Goal: Task Accomplishment & Management: Manage account settings

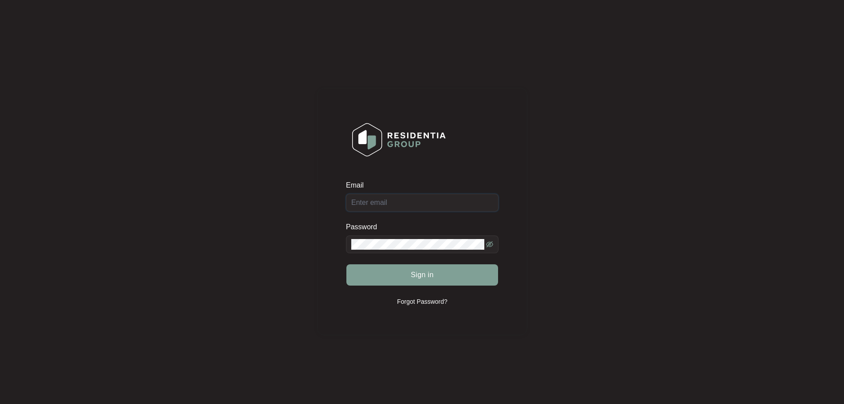
click at [426, 203] on input "Email" at bounding box center [422, 203] width 153 height 18
click at [346, 264] on button "Sign in" at bounding box center [422, 274] width 152 height 21
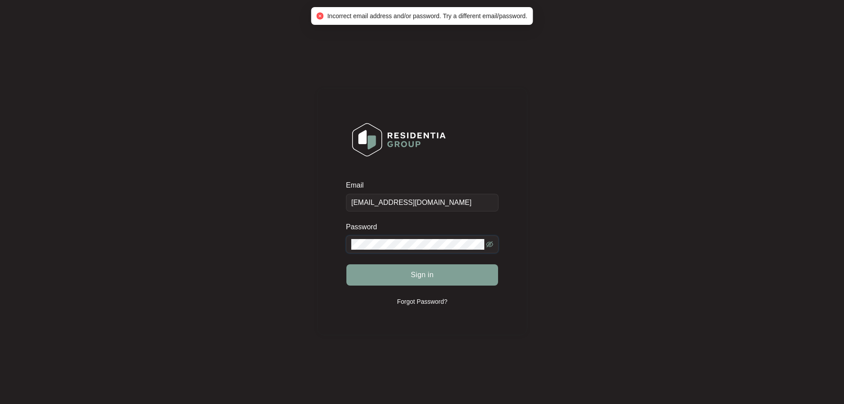
click at [318, 237] on div "Email [EMAIL_ADDRESS][DOMAIN_NAME] Password Sign in Forgot Password?" at bounding box center [422, 211] width 210 height 247
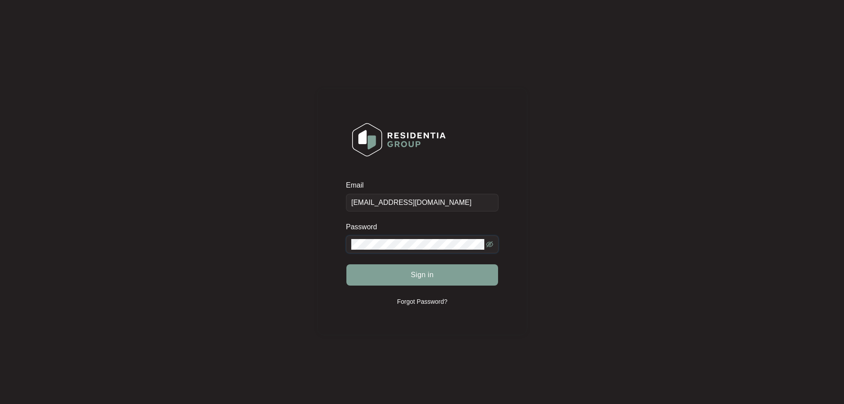
click at [346, 264] on button "Sign in" at bounding box center [422, 274] width 152 height 21
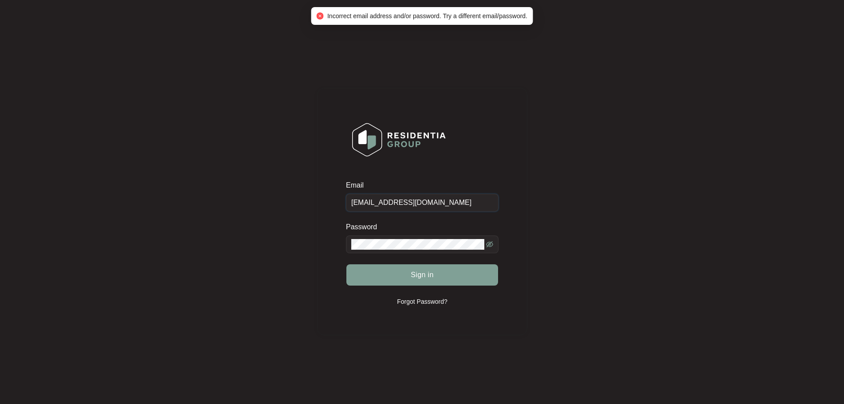
click at [437, 202] on input "[EMAIL_ADDRESS][DOMAIN_NAME]" at bounding box center [422, 203] width 153 height 18
drag, startPoint x: 437, startPoint y: 202, endPoint x: 312, endPoint y: 200, distance: 125.5
click at [312, 200] on div "Email [EMAIL_ADDRESS][DOMAIN_NAME] Password Sign in Forgot Password?" at bounding box center [422, 211] width 826 height 405
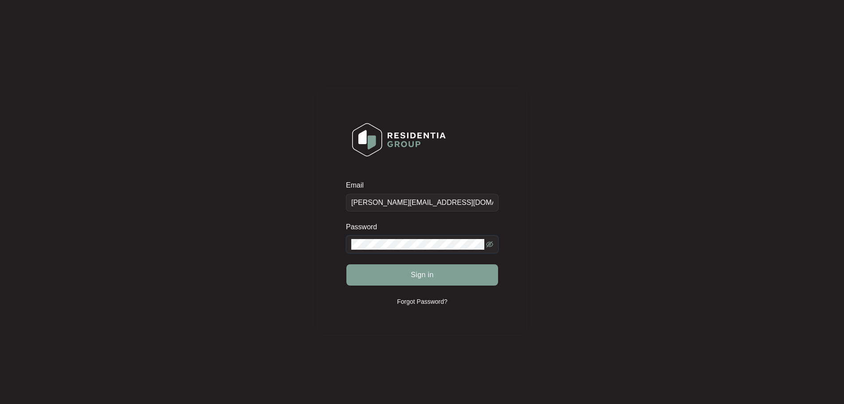
click at [346, 264] on button "Sign in" at bounding box center [422, 274] width 152 height 21
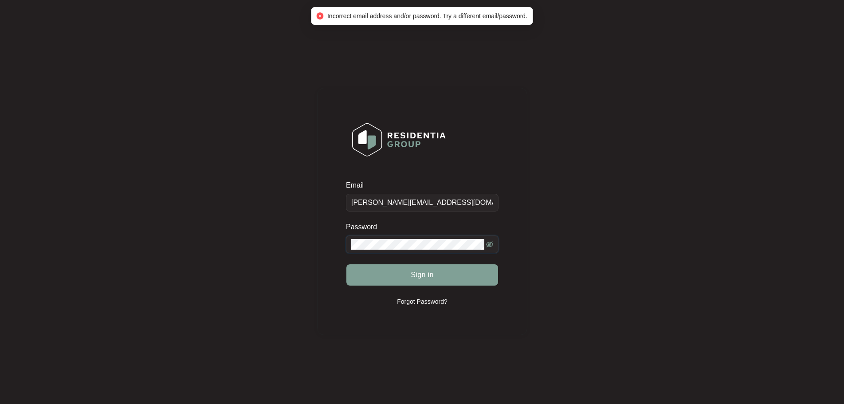
click at [206, 211] on div "Email [PERSON_NAME][EMAIL_ADDRESS][DOMAIN_NAME] Password Sign in Forgot Passwor…" at bounding box center [422, 211] width 826 height 405
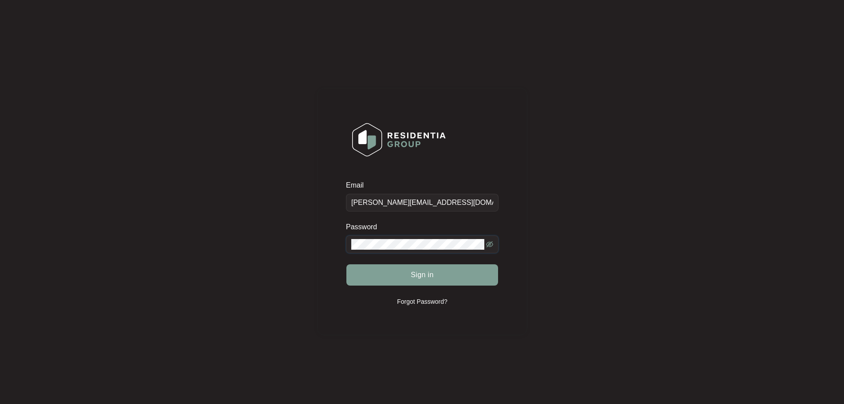
click at [346, 264] on button "Sign in" at bounding box center [422, 274] width 152 height 21
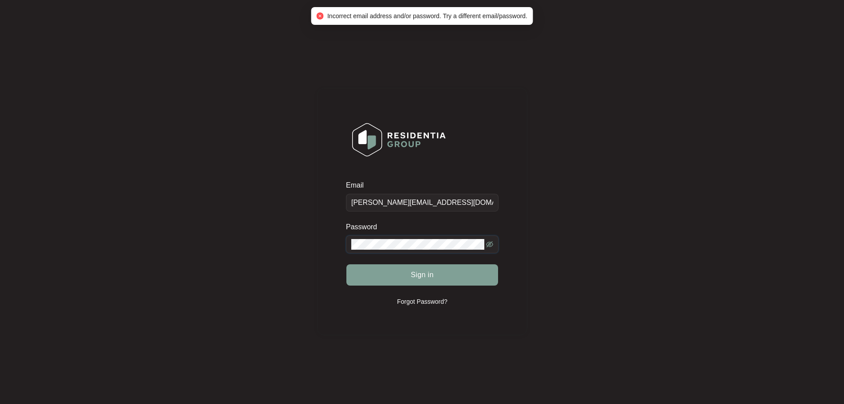
click at [488, 244] on icon "eye-invisible" at bounding box center [489, 244] width 7 height 6
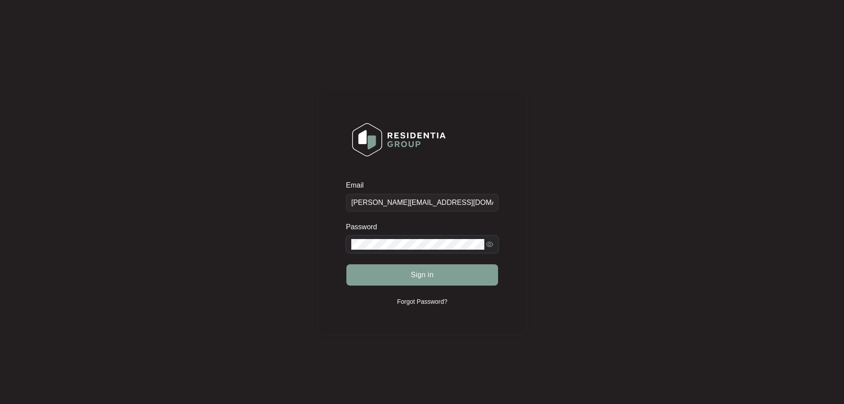
click at [246, 231] on div "Email [PERSON_NAME][EMAIL_ADDRESS][DOMAIN_NAME] Password Sign in Forgot Passwor…" at bounding box center [422, 211] width 826 height 405
click at [346, 264] on button "Sign in" at bounding box center [422, 274] width 152 height 21
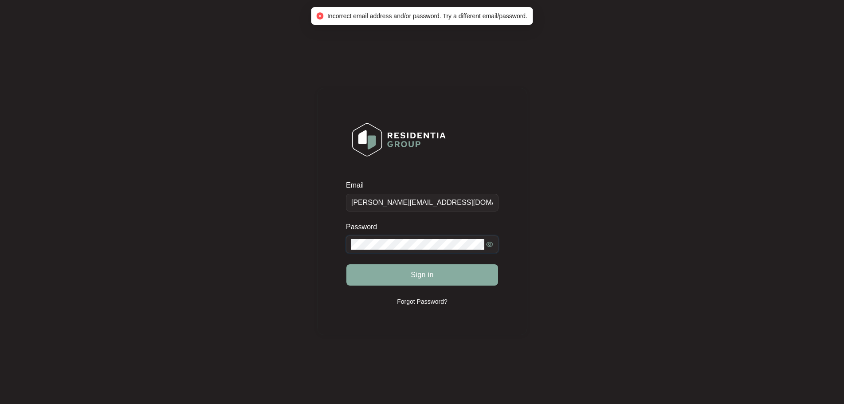
click at [346, 264] on button "Sign in" at bounding box center [422, 274] width 152 height 21
drag, startPoint x: 364, startPoint y: 202, endPoint x: 329, endPoint y: 201, distance: 34.6
click at [329, 201] on div "Email [PERSON_NAME][EMAIL_ADDRESS][DOMAIN_NAME] Password Sign in Forgot Passwor…" at bounding box center [422, 211] width 210 height 247
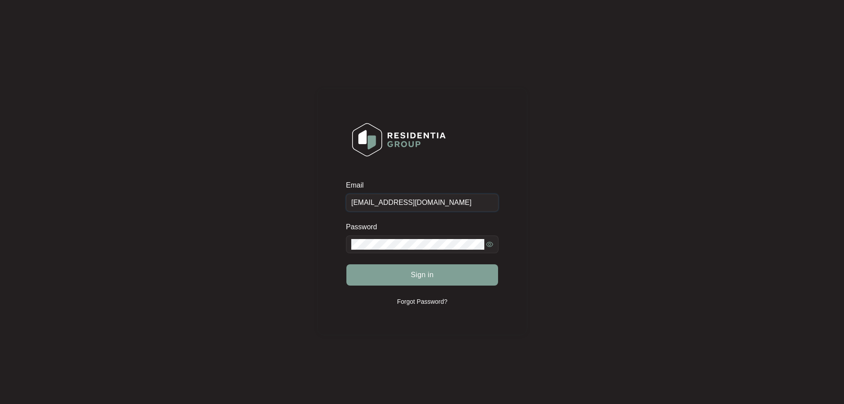
type input "[EMAIL_ADDRESS][DOMAIN_NAME]"
click at [346, 264] on button "Sign in" at bounding box center [422, 274] width 152 height 21
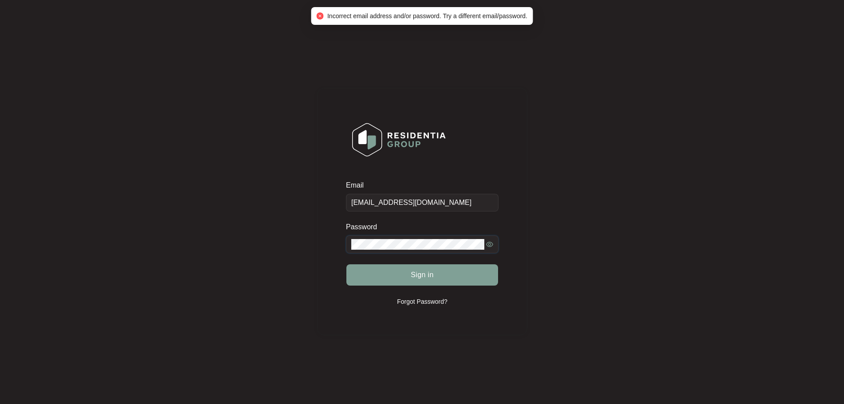
click at [346, 264] on button "Sign in" at bounding box center [422, 274] width 152 height 21
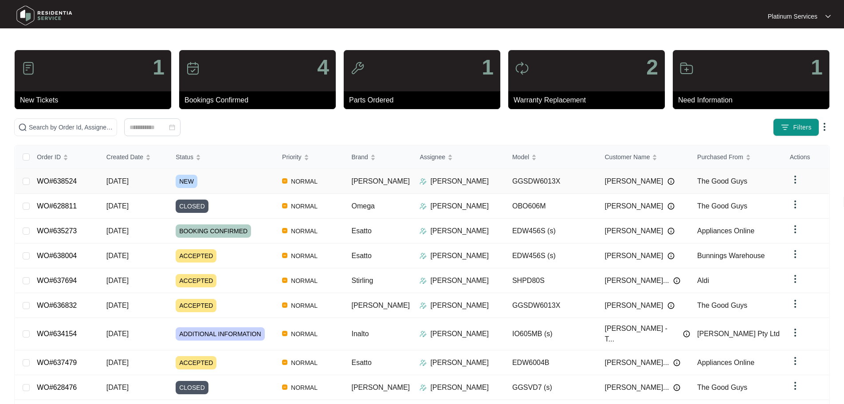
click at [187, 181] on span "NEW" at bounding box center [187, 181] width 22 height 13
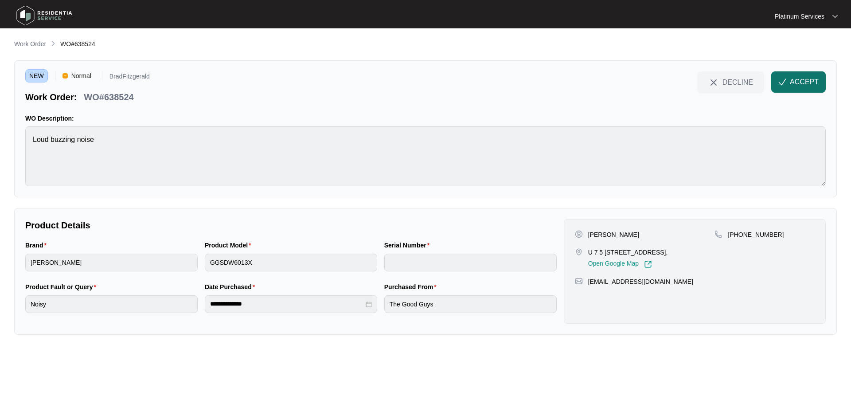
click at [806, 82] on span "ACCEPT" at bounding box center [804, 82] width 29 height 11
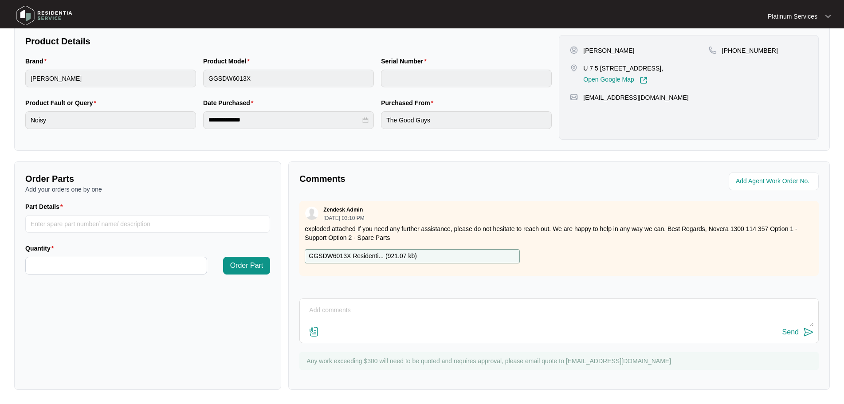
scroll to position [7, 0]
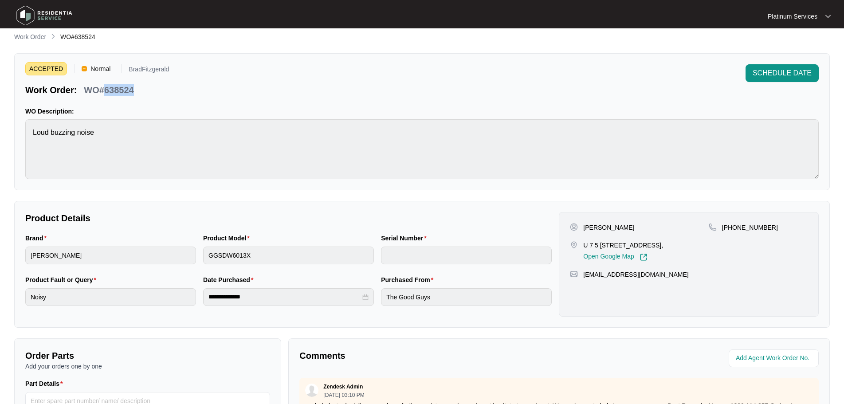
drag, startPoint x: 134, startPoint y: 90, endPoint x: 102, endPoint y: 88, distance: 32.0
click at [102, 88] on div "WO#638524" at bounding box center [108, 89] width 57 height 16
click at [147, 92] on div "Work Order: WO#638524" at bounding box center [97, 89] width 144 height 16
drag, startPoint x: 142, startPoint y: 90, endPoint x: 105, endPoint y: 91, distance: 37.3
click at [105, 91] on div "Work Order: WO#638524" at bounding box center [97, 89] width 144 height 16
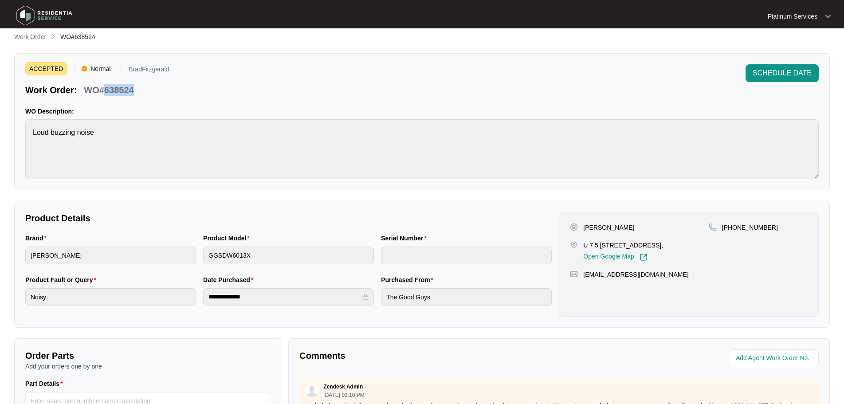
copy p "638524"
drag, startPoint x: 624, startPoint y: 226, endPoint x: 581, endPoint y: 226, distance: 43.0
click at [581, 226] on div "[PERSON_NAME]" at bounding box center [639, 227] width 138 height 9
copy p "[PERSON_NAME]"
drag, startPoint x: 700, startPoint y: 245, endPoint x: 583, endPoint y: 242, distance: 116.7
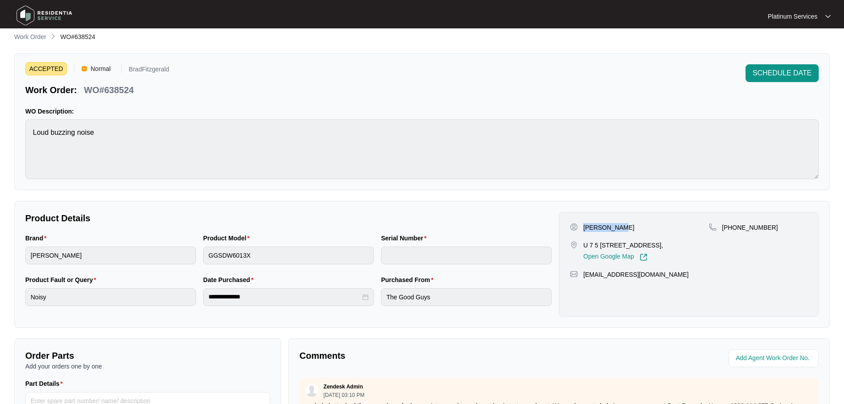
click at [583, 242] on div "U 7 [STREET_ADDRESS], Open Google Map" at bounding box center [639, 251] width 138 height 20
copy p "U 7 5 [STREET_ADDRESS],"
click at [685, 283] on div "Jordan Ball U 7 5 nicholls [GEOGRAPHIC_DATA] 5011, Open Google Map [PHONE_NUMBE…" at bounding box center [689, 264] width 260 height 105
drag, startPoint x: 654, startPoint y: 274, endPoint x: 582, endPoint y: 276, distance: 71.4
click at [582, 276] on div "[EMAIL_ADDRESS][DOMAIN_NAME]" at bounding box center [689, 274] width 238 height 9
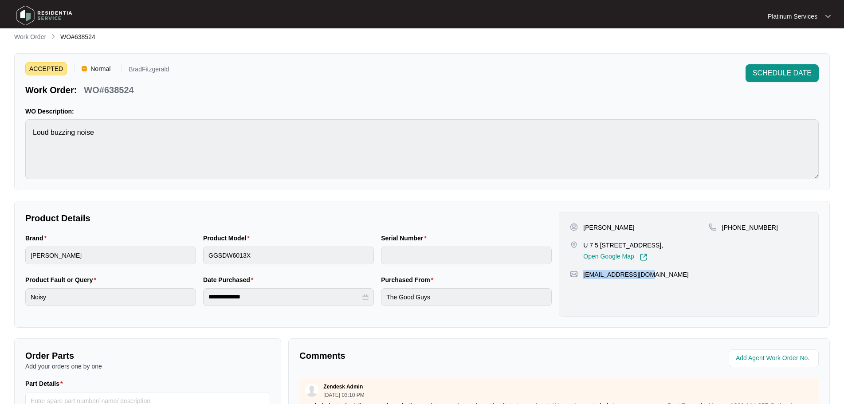
copy p "[EMAIL_ADDRESS][DOMAIN_NAME]"
drag, startPoint x: 766, startPoint y: 231, endPoint x: 723, endPoint y: 227, distance: 43.3
click at [723, 227] on div "[PHONE_NUMBER]" at bounding box center [757, 242] width 99 height 38
copy p "[PHONE_NUMBER]"
click at [17, 258] on div "**********" at bounding box center [421, 264] width 815 height 127
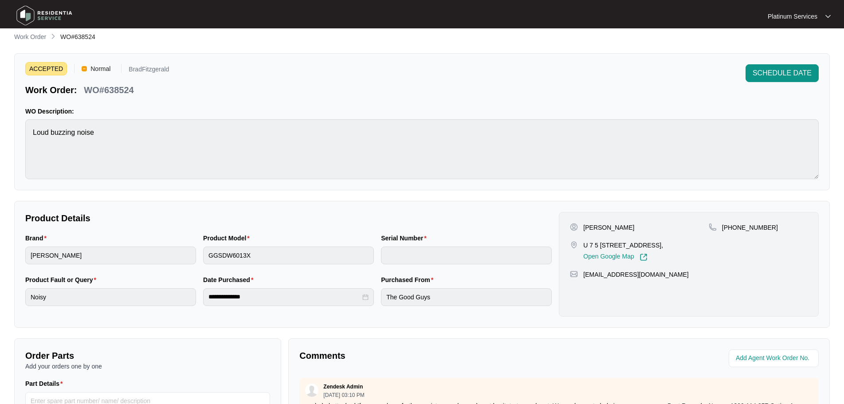
click at [196, 254] on div "Brand [PERSON_NAME] Product Model GGSDW6013X Serial Number" at bounding box center [288, 254] width 533 height 42
click at [254, 196] on div "**********" at bounding box center [421, 299] width 815 height 535
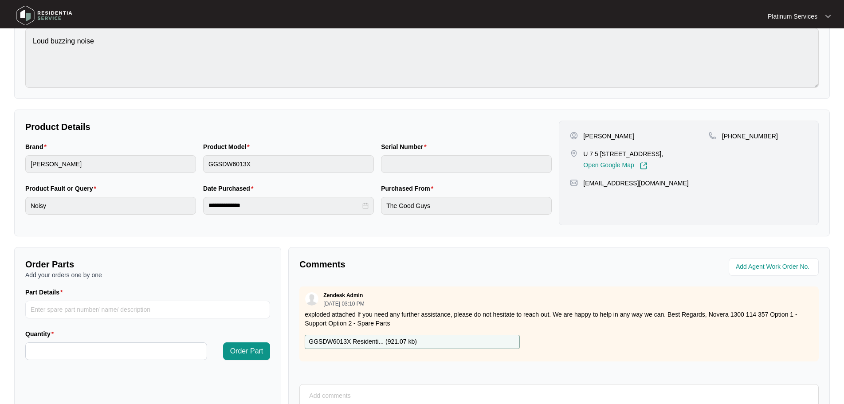
scroll to position [96, 0]
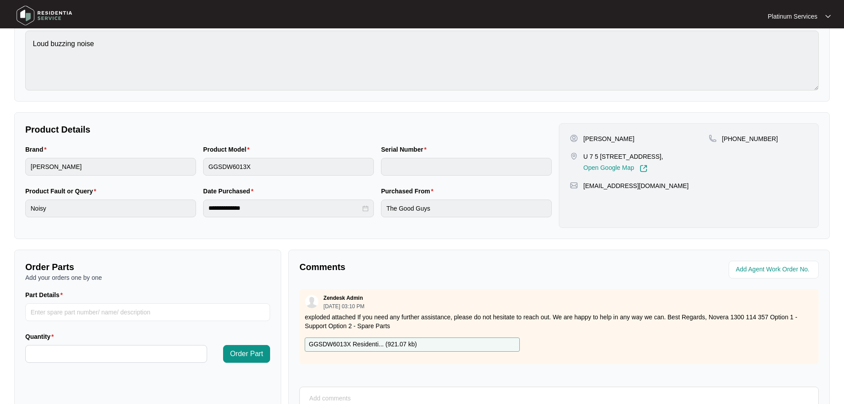
click at [381, 343] on p "GGSDW6013X Residenti... ( 921.07 kb )" at bounding box center [363, 345] width 108 height 10
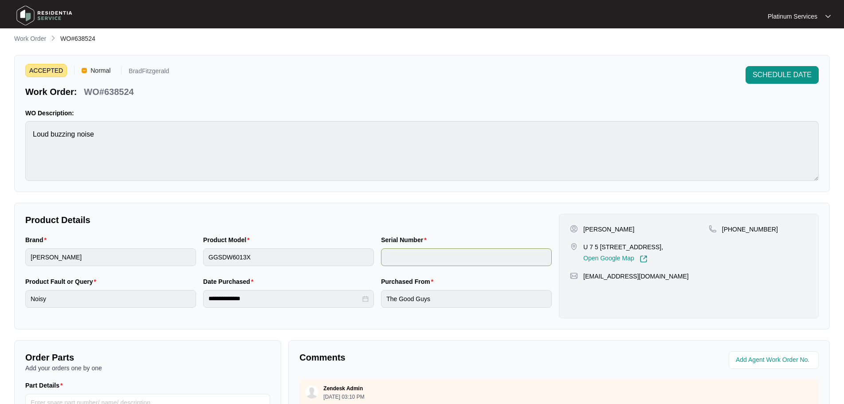
scroll to position [0, 0]
